Goal: Information Seeking & Learning: Understand process/instructions

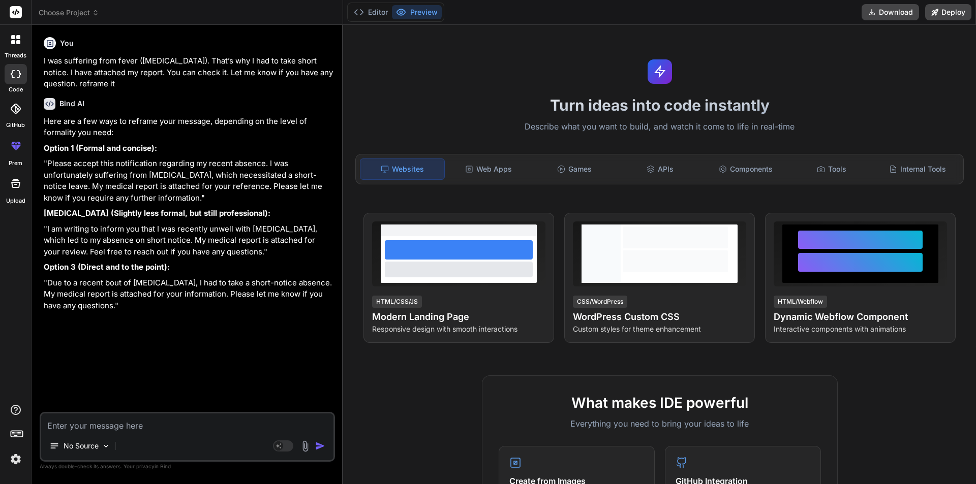
click at [124, 428] on textarea at bounding box center [187, 423] width 292 height 18
type textarea "h"
type textarea "x"
type textarea "ho"
type textarea "x"
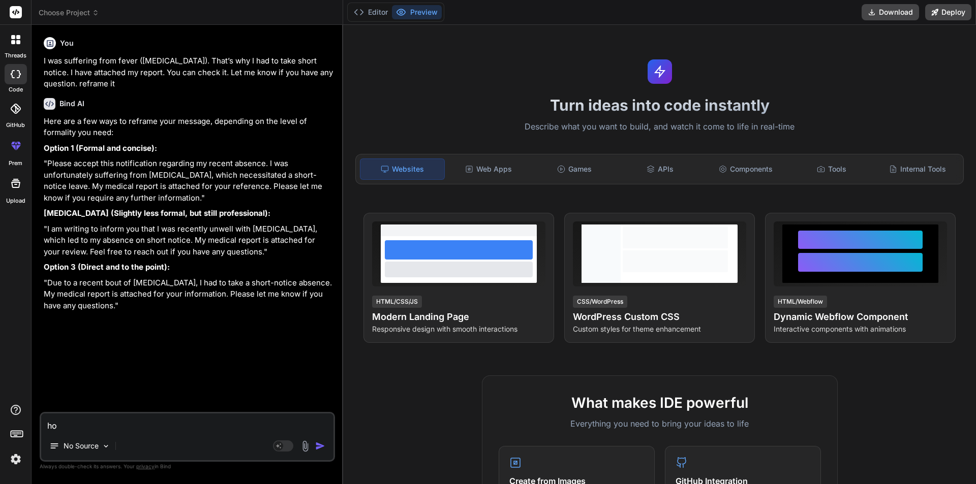
type textarea "how"
type textarea "x"
type textarea "how"
type textarea "x"
type textarea "how t"
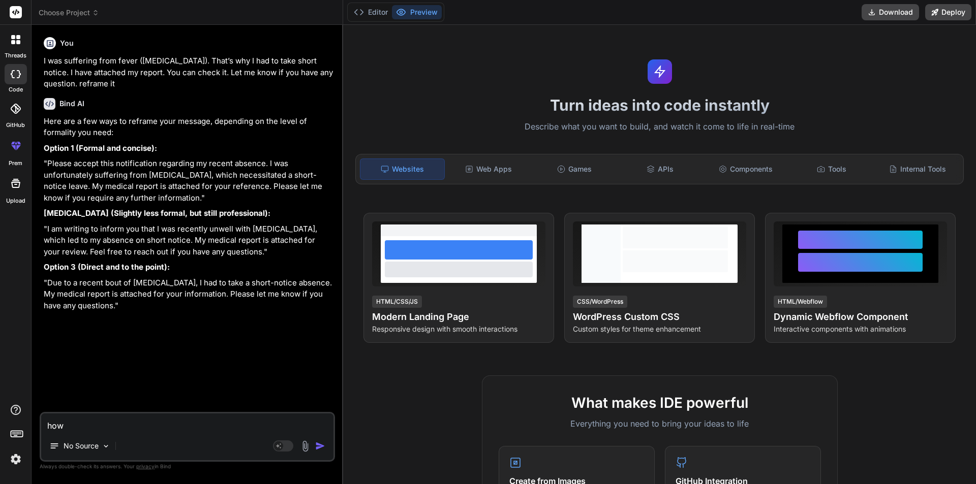
type textarea "x"
type textarea "how to"
type textarea "x"
type textarea "how to"
type textarea "x"
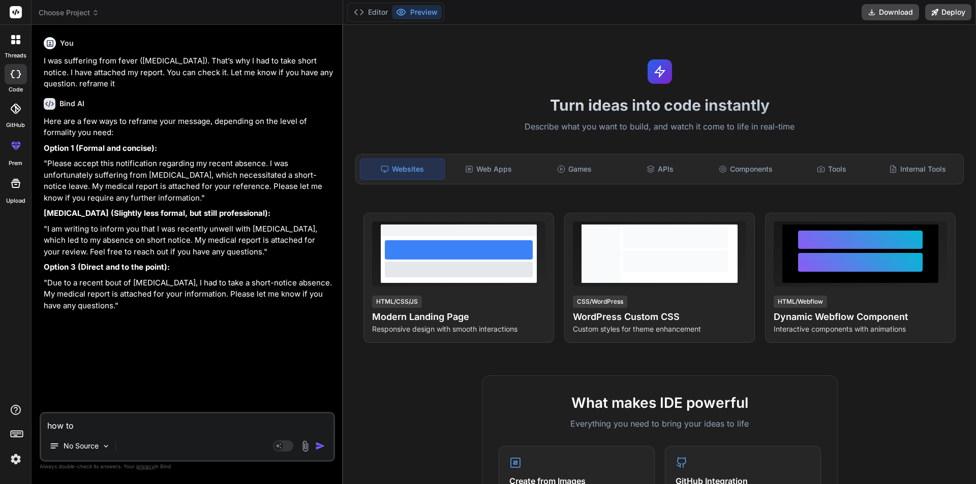
type textarea "how to c"
type textarea "x"
type textarea "how to ch"
type textarea "x"
type textarea "how to che"
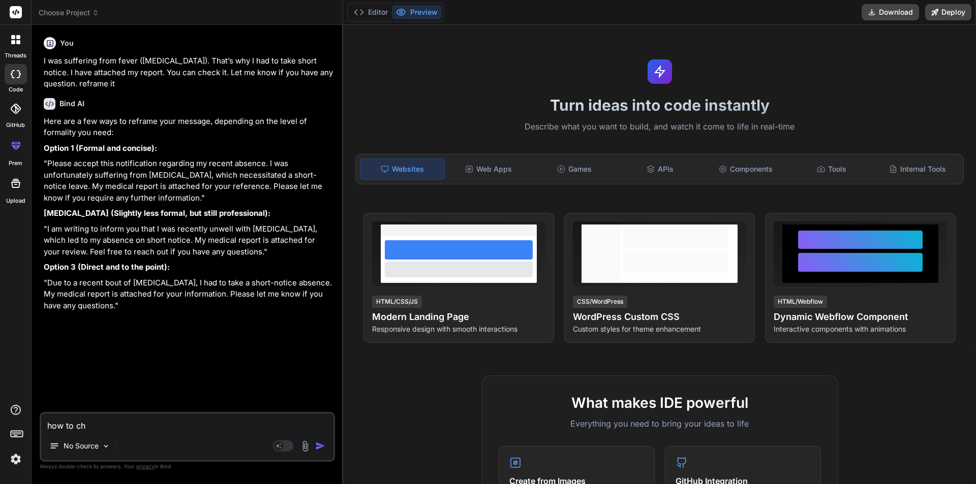
type textarea "x"
type textarea "how to chec"
type textarea "x"
type textarea "how to check"
type textarea "x"
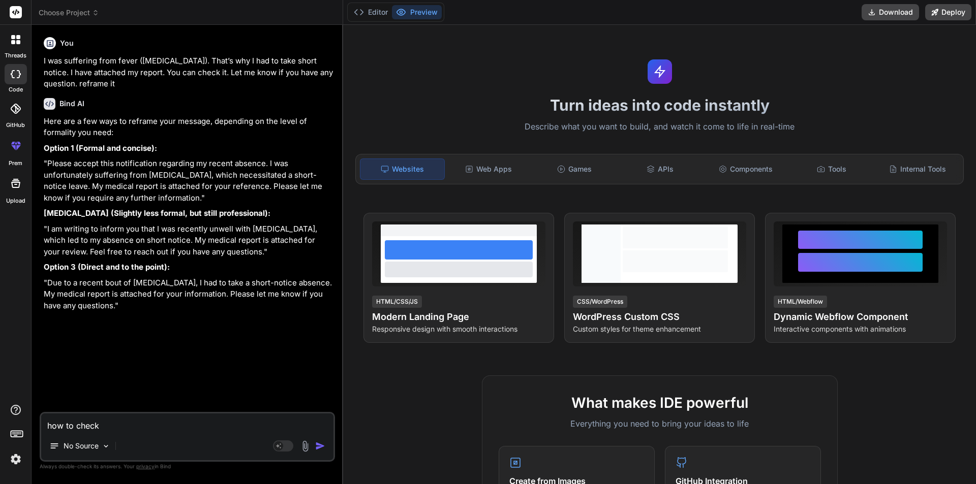
type textarea "how to check"
type textarea "x"
type textarea "how to check f"
type textarea "x"
type textarea "how to check fo"
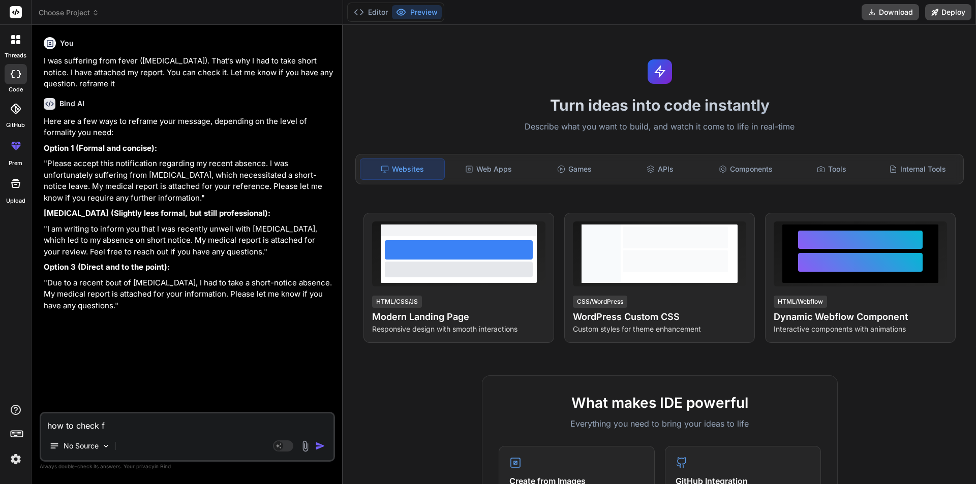
type textarea "x"
type textarea "how to check for"
type textarea "x"
type textarea "how to check for"
type textarea "x"
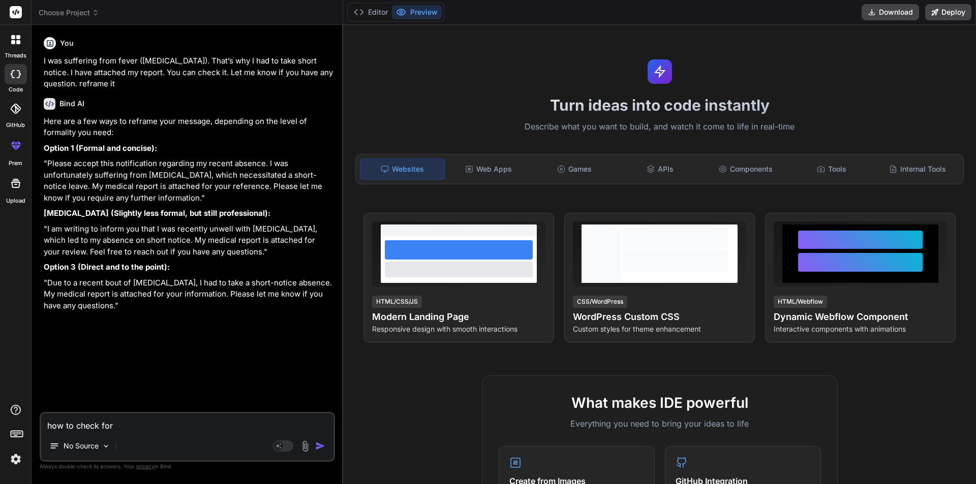
type textarea "how to check for v"
type textarea "x"
type textarea "how to check for va"
type textarea "x"
type textarea "how to check for val"
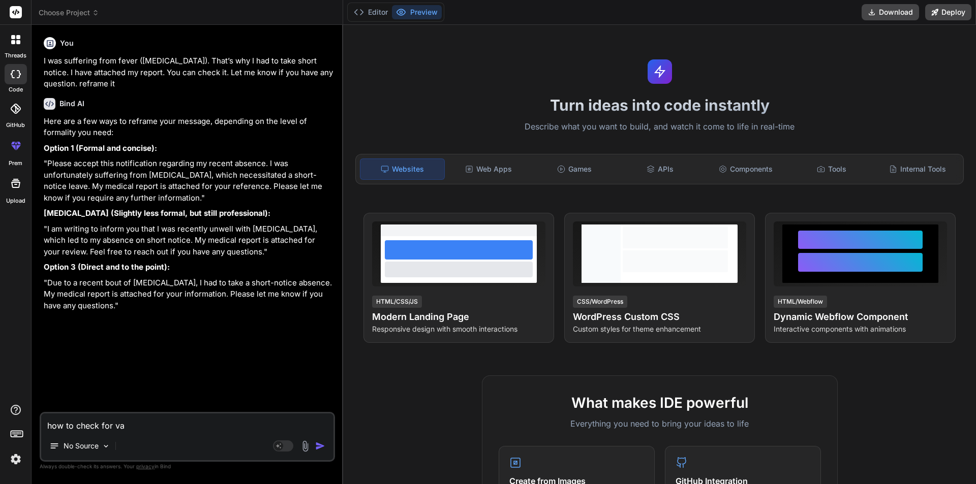
type textarea "x"
type textarea "how to check for vali"
type textarea "x"
type textarea "how to check for valid"
type textarea "x"
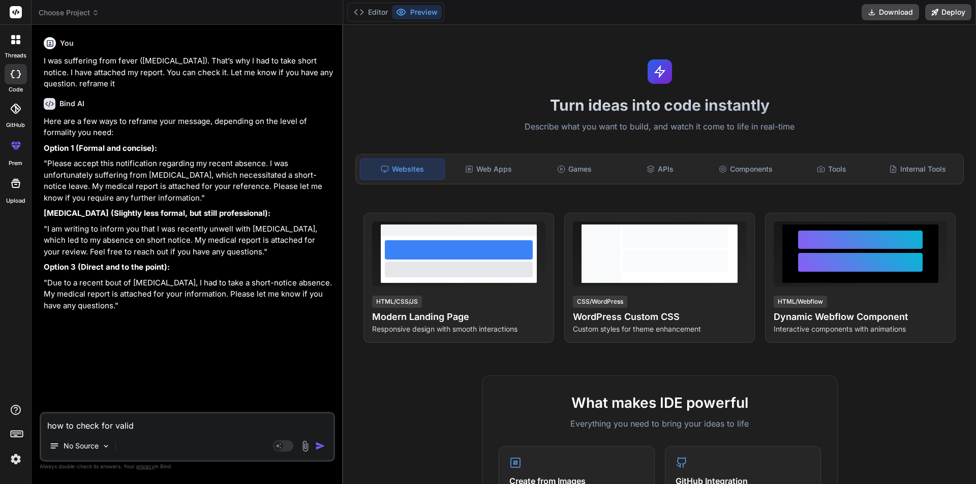
type textarea "how to check for valid"
type textarea "x"
type textarea "how to check for valid d"
type textarea "x"
type textarea "how to check for valid do"
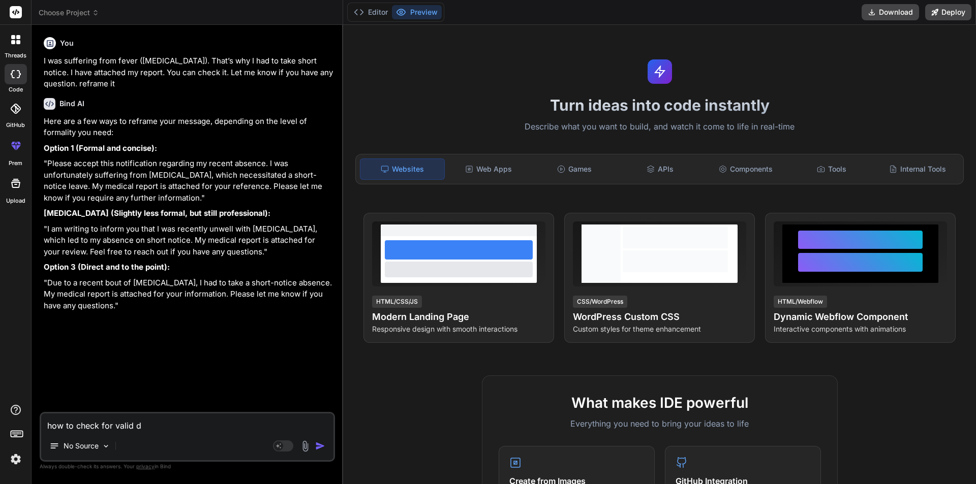
type textarea "x"
type textarea "how to check for valid dom"
type textarea "x"
type textarea "how to check for valid doma"
type textarea "x"
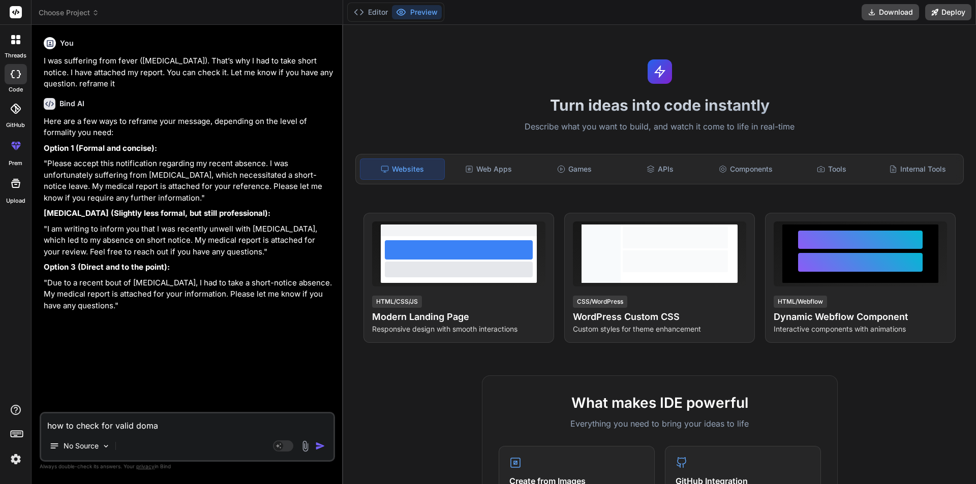
type textarea "how to check for valid domai"
type textarea "x"
type textarea "how to check for valid domain"
type textarea "x"
type textarea "how to check for valid domain"
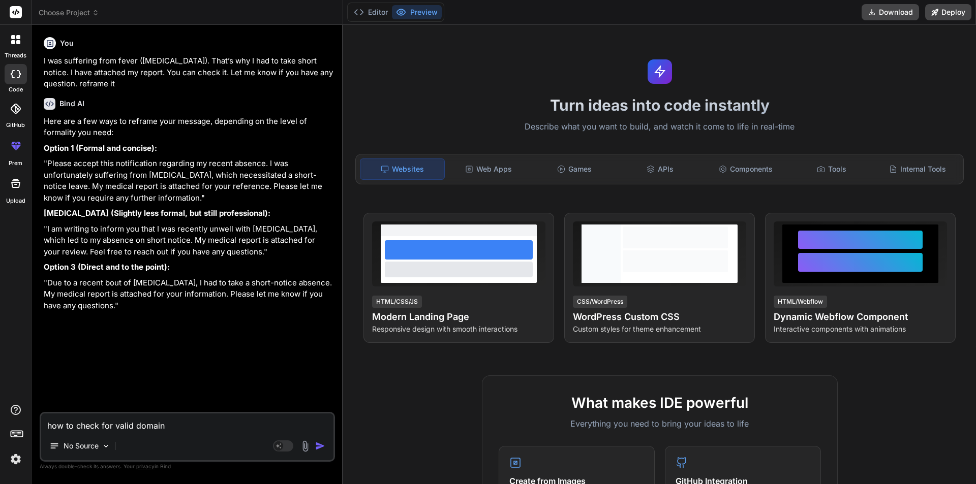
type textarea "x"
type textarea "how to check for valid domain i"
type textarea "x"
type textarea "how to check for valid domain in"
type textarea "x"
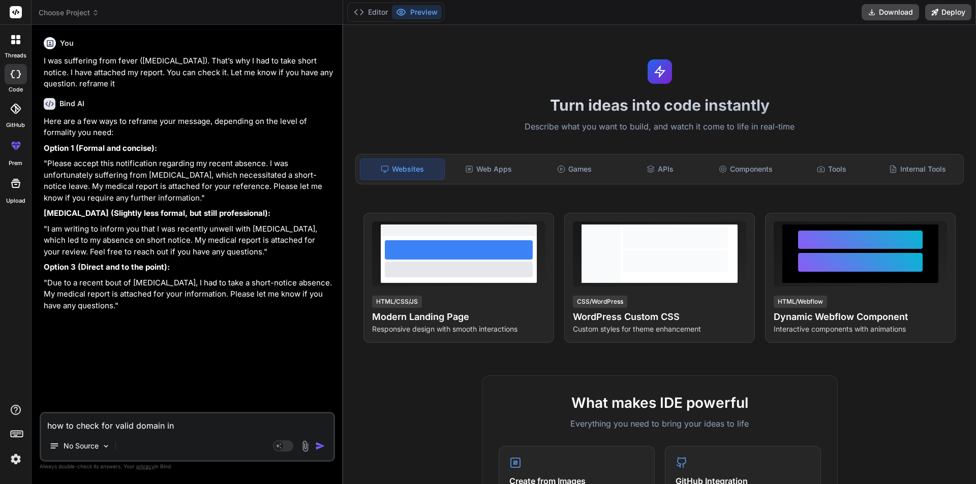
type textarea "how to check for valid domain in"
type textarea "x"
type textarea "how to check for valid domain in j"
type textarea "x"
type textarea "how to check for valid domain in js"
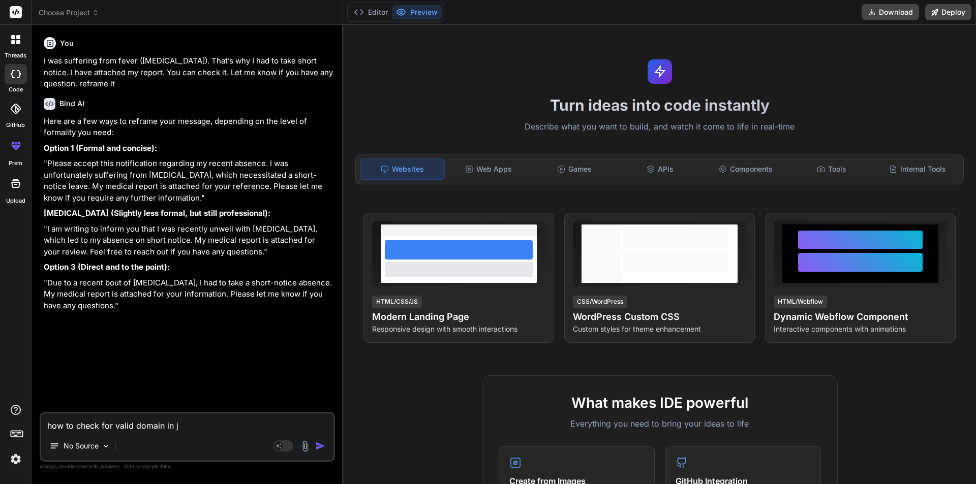
type textarea "x"
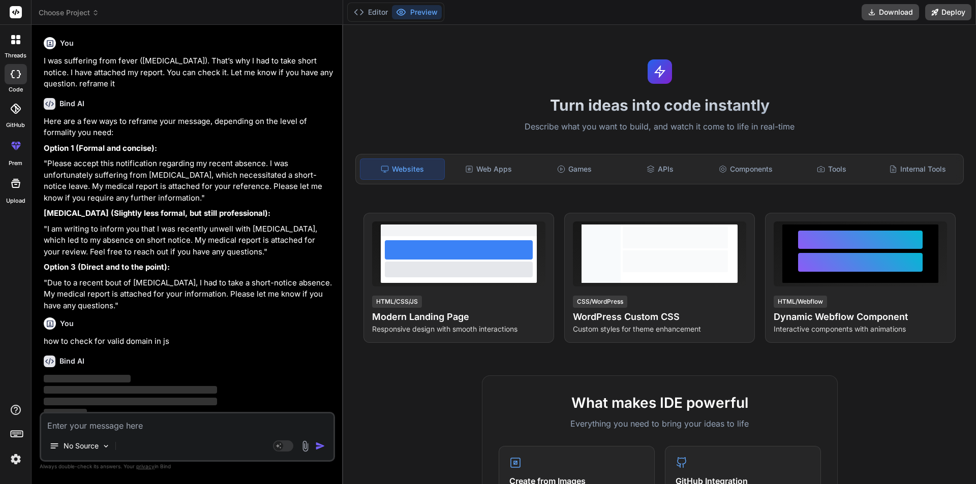
scroll to position [7, 0]
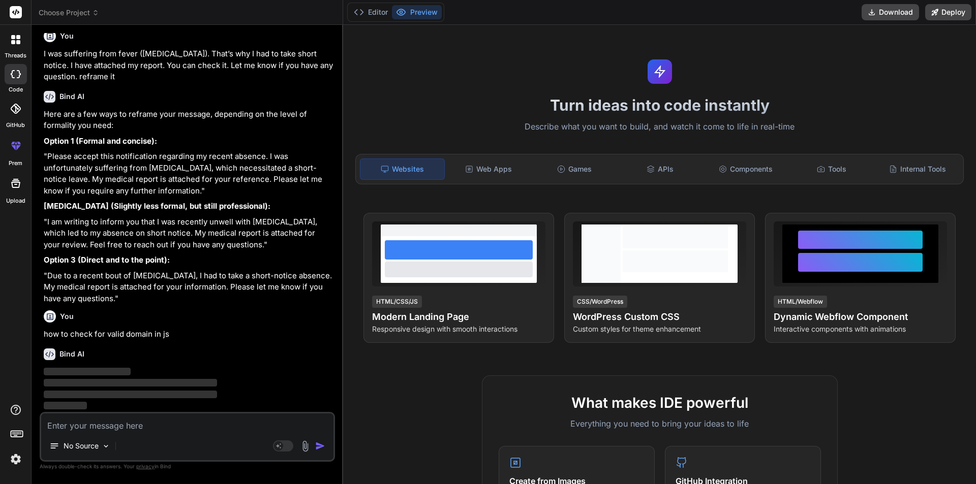
click at [90, 424] on textarea at bounding box center [187, 423] width 292 height 18
drag, startPoint x: 45, startPoint y: 335, endPoint x: 167, endPoint y: 334, distance: 122.0
click at [167, 334] on p "how to check for valid domain in js" at bounding box center [188, 335] width 289 height 12
copy p "how to check for valid domain in js"
click at [83, 431] on textarea at bounding box center [187, 423] width 292 height 18
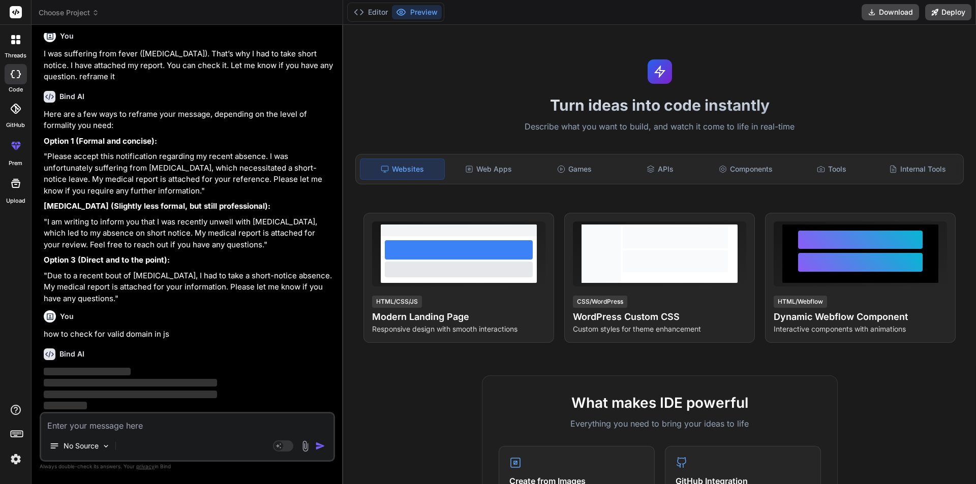
paste textarea "how to check for valid domain in js"
type textarea "how to check for valid domain in js"
type textarea "x"
type textarea "how to check for valid domain in js"
click at [318, 448] on img "button" at bounding box center [320, 446] width 10 height 10
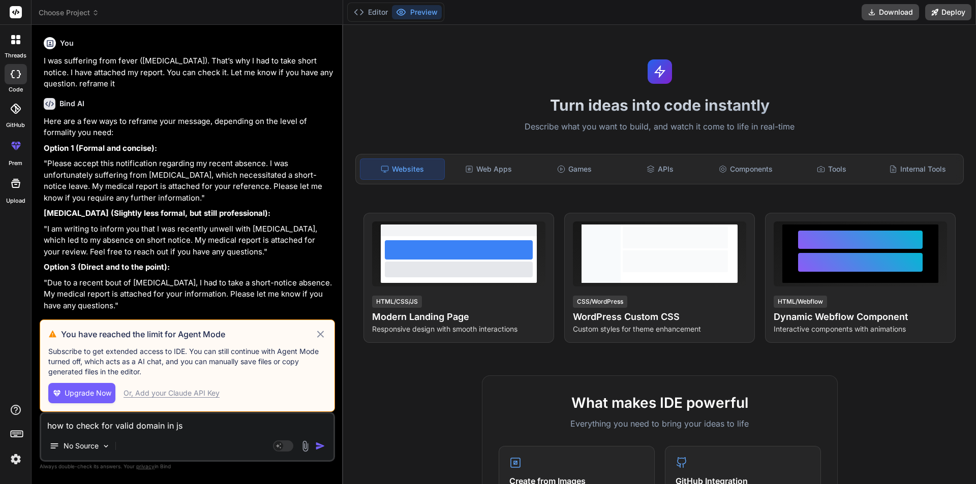
click at [324, 329] on icon at bounding box center [321, 334] width 12 height 12
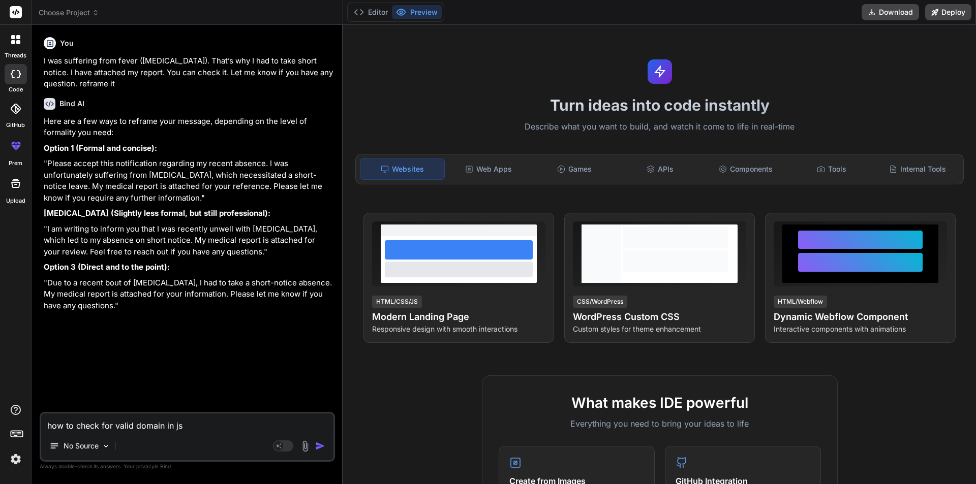
click at [317, 451] on div "Agent Mode. When this toggle is activated, AI automatically makes decisions, re…" at bounding box center [300, 446] width 58 height 12
click at [321, 445] on img "button" at bounding box center [320, 446] width 10 height 10
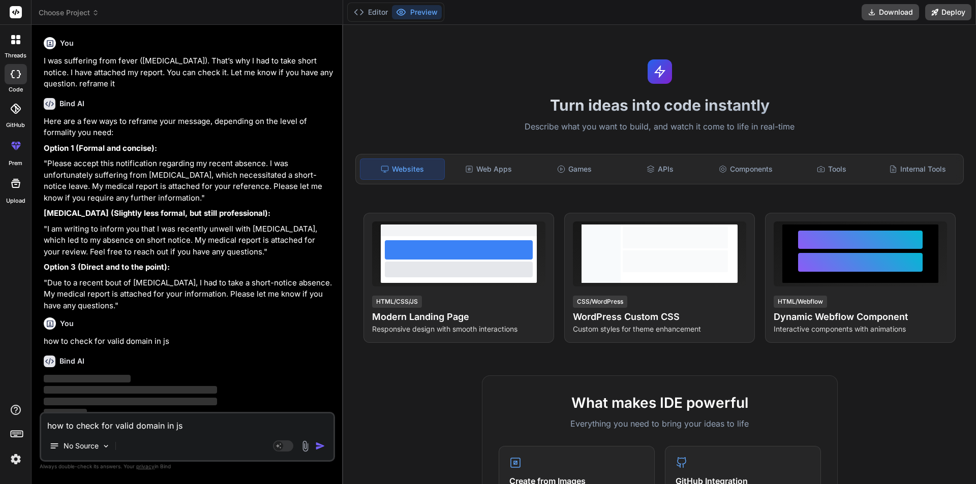
scroll to position [7, 0]
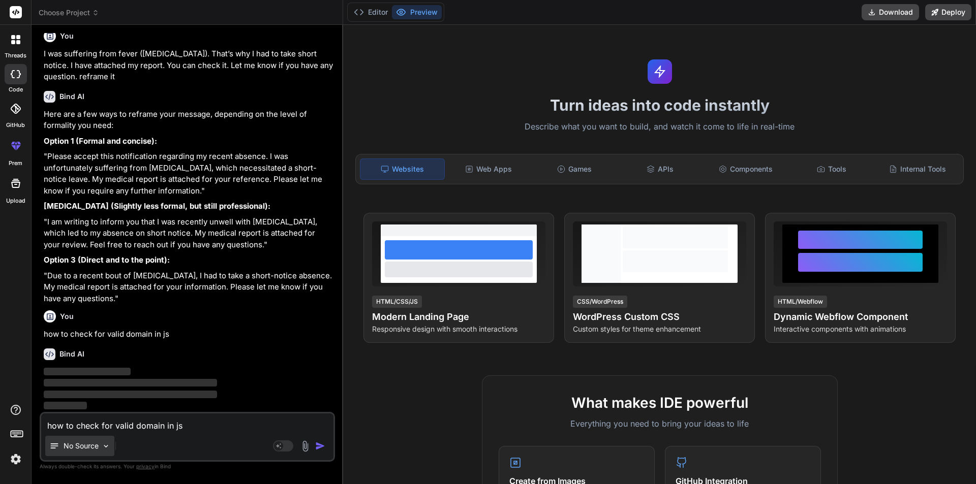
click at [96, 447] on p "No Source" at bounding box center [81, 446] width 35 height 10
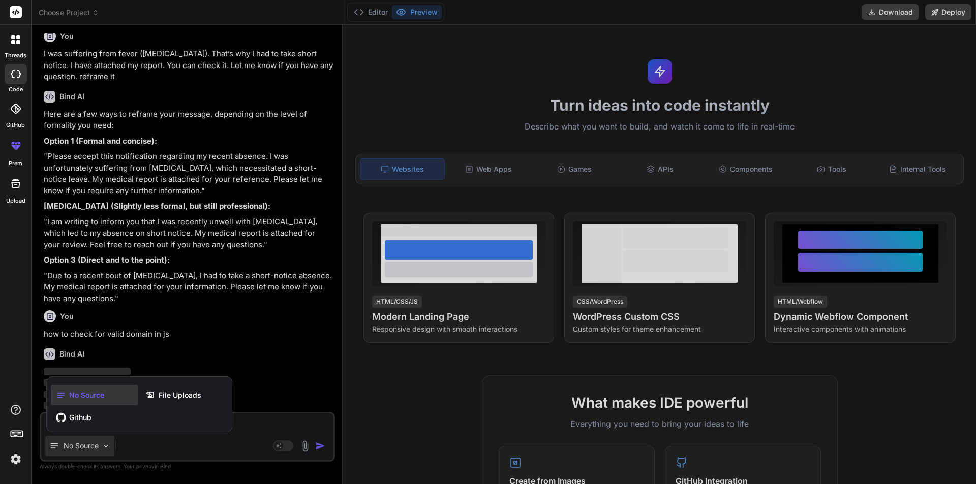
click at [341, 114] on div at bounding box center [488, 242] width 976 height 484
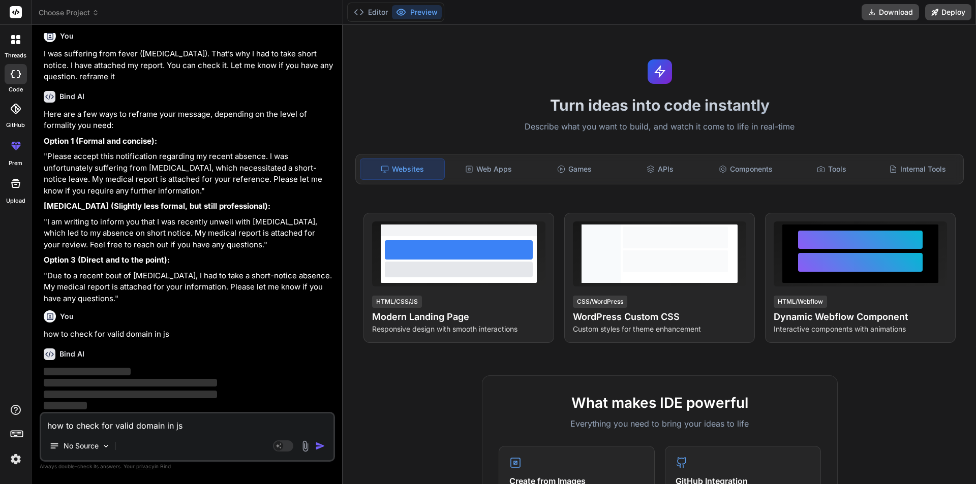
scroll to position [0, 0]
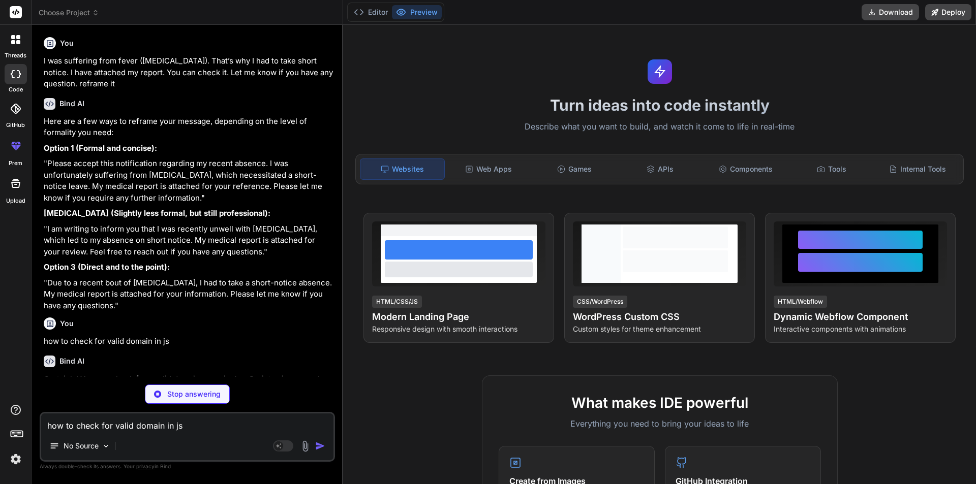
click at [341, 119] on div "Bind AI Web Search Created with Pixso. Code Generator You I was suffering from …" at bounding box center [188, 254] width 312 height 459
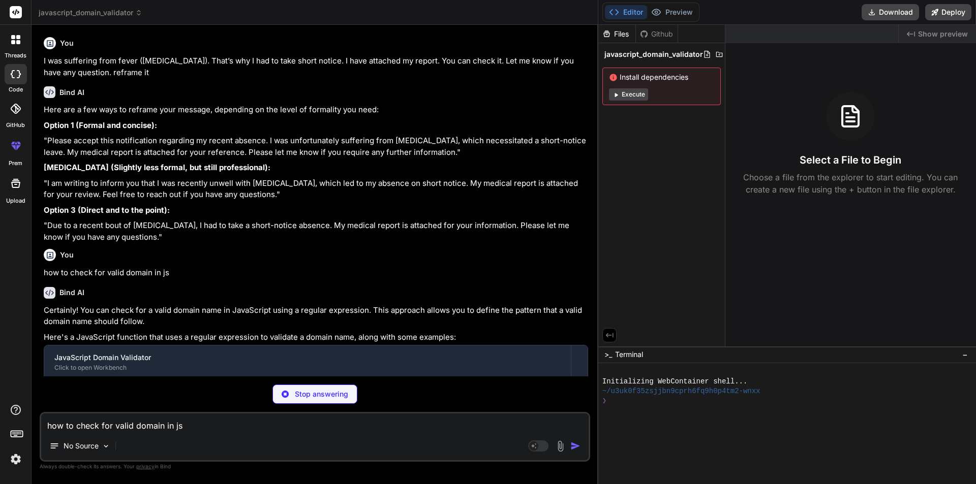
drag, startPoint x: 342, startPoint y: 130, endPoint x: 684, endPoint y: 111, distance: 342.6
click at [684, 111] on div "javascript_domain_validator Created with Pixso. Bind AI Web Search Created with…" at bounding box center [504, 242] width 944 height 484
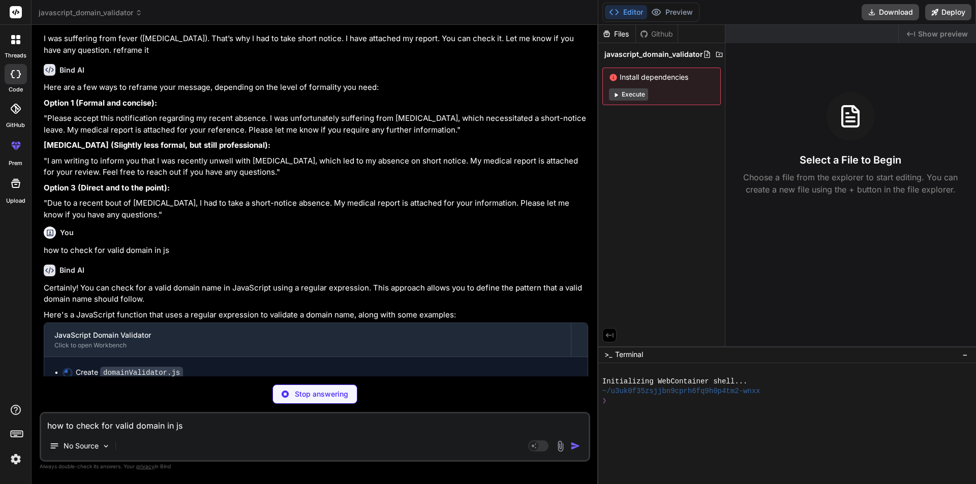
scroll to position [35, 0]
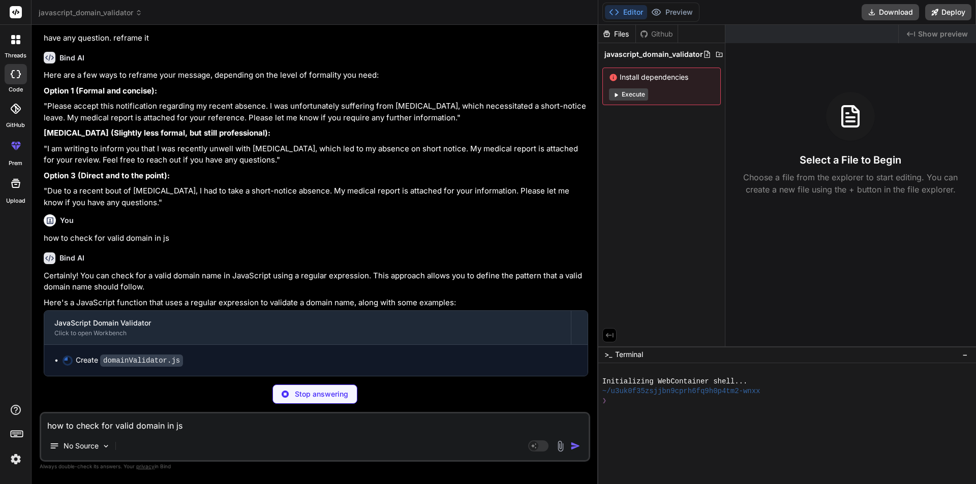
drag, startPoint x: 598, startPoint y: 152, endPoint x: 605, endPoint y: 154, distance: 7.3
click at [605, 154] on div "javascript_domain_validator Created with Pixso. Bind AI Web Search Created with…" at bounding box center [504, 242] width 944 height 484
drag, startPoint x: 597, startPoint y: 157, endPoint x: 605, endPoint y: 157, distance: 8.1
click at [605, 157] on div "javascript_domain_validator Created with Pixso. Bind AI Web Search Created with…" at bounding box center [504, 242] width 944 height 484
drag, startPoint x: 104, startPoint y: 360, endPoint x: 172, endPoint y: 364, distance: 68.8
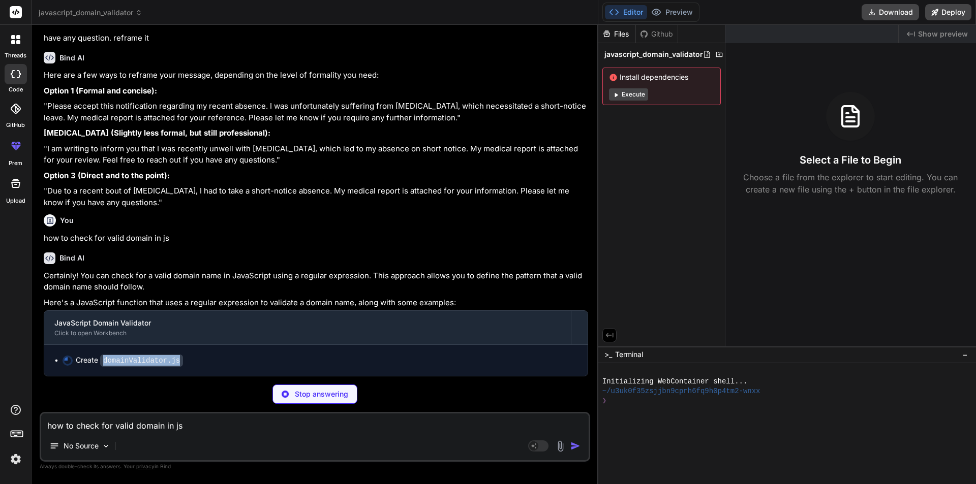
click at [172, 364] on code "domainValidator.js" at bounding box center [141, 361] width 83 height 12
type textarea "x"
